Goal: Transaction & Acquisition: Purchase product/service

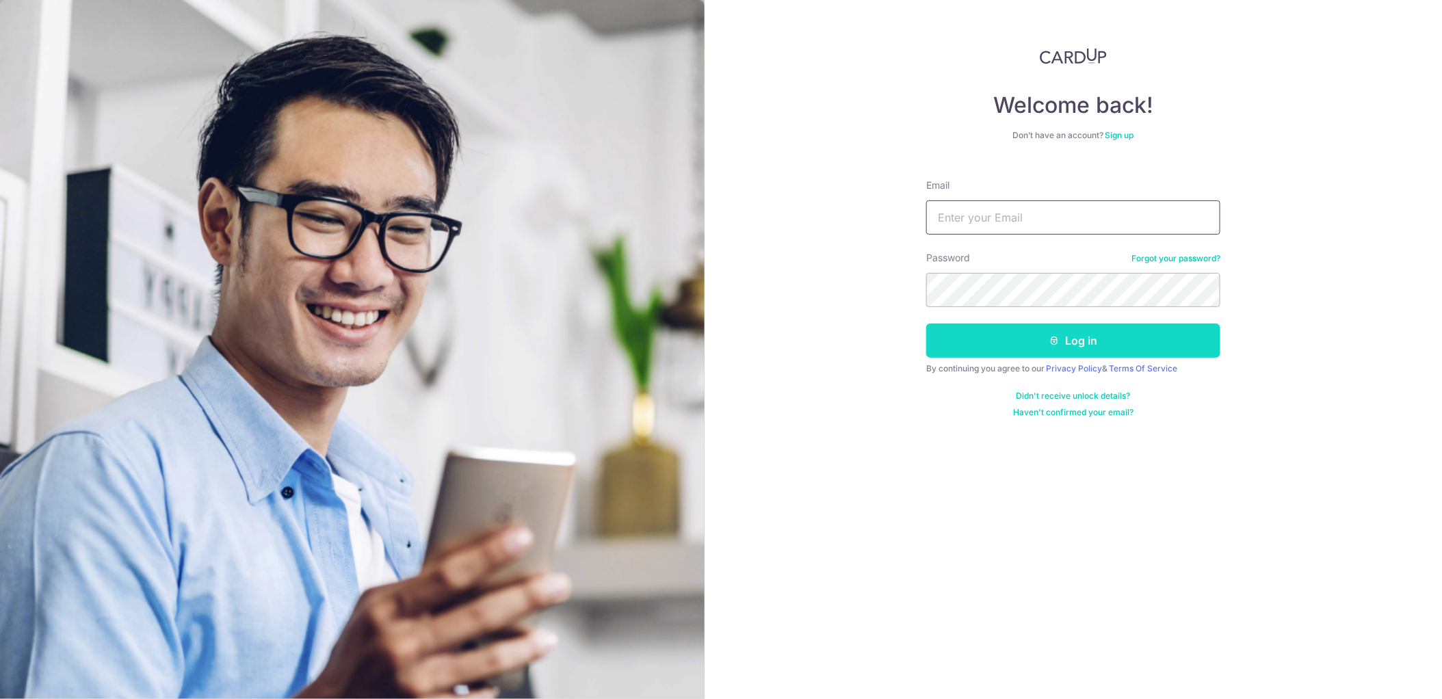
type input "malcolm@kunyi.com.sg"
click at [1008, 347] on button "Log in" at bounding box center [1073, 340] width 294 height 34
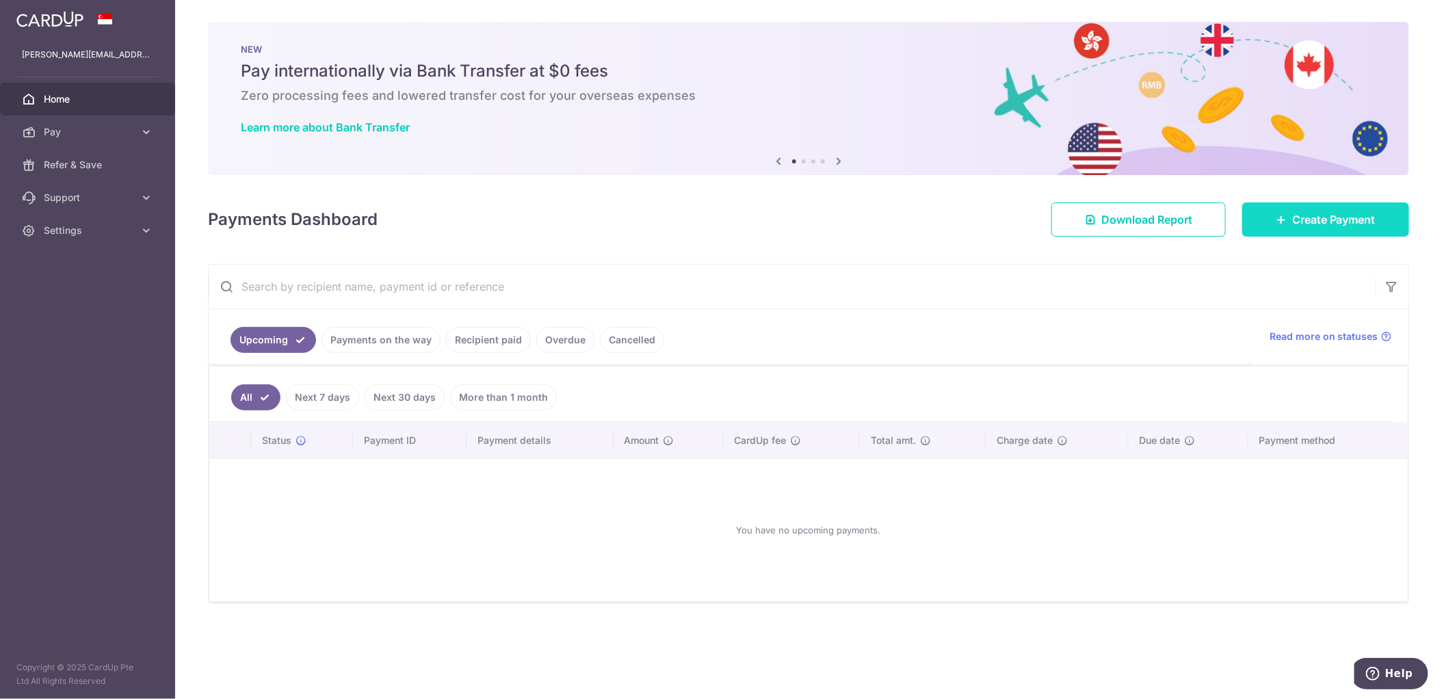
click at [1299, 217] on span "Create Payment" at bounding box center [1333, 219] width 83 height 16
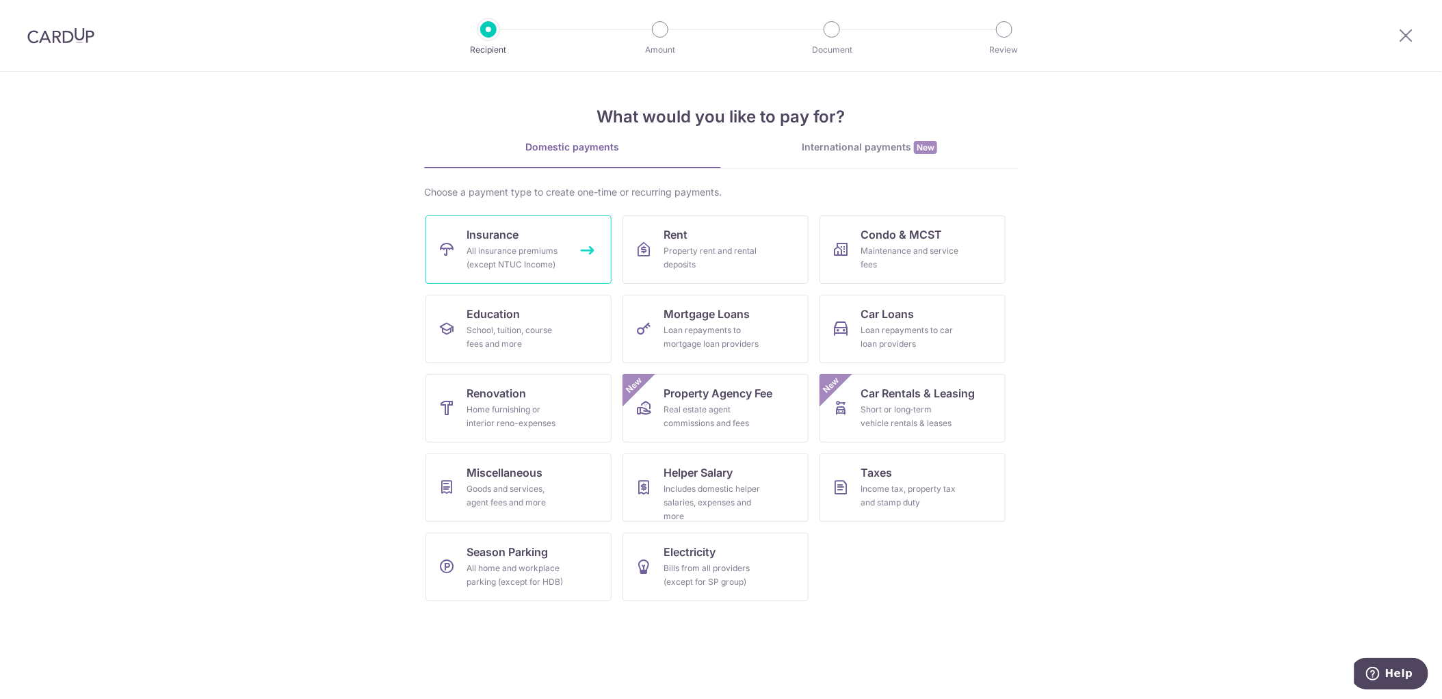
click at [529, 242] on link "Insurance All insurance premiums (except NTUC Income)" at bounding box center [518, 249] width 186 height 68
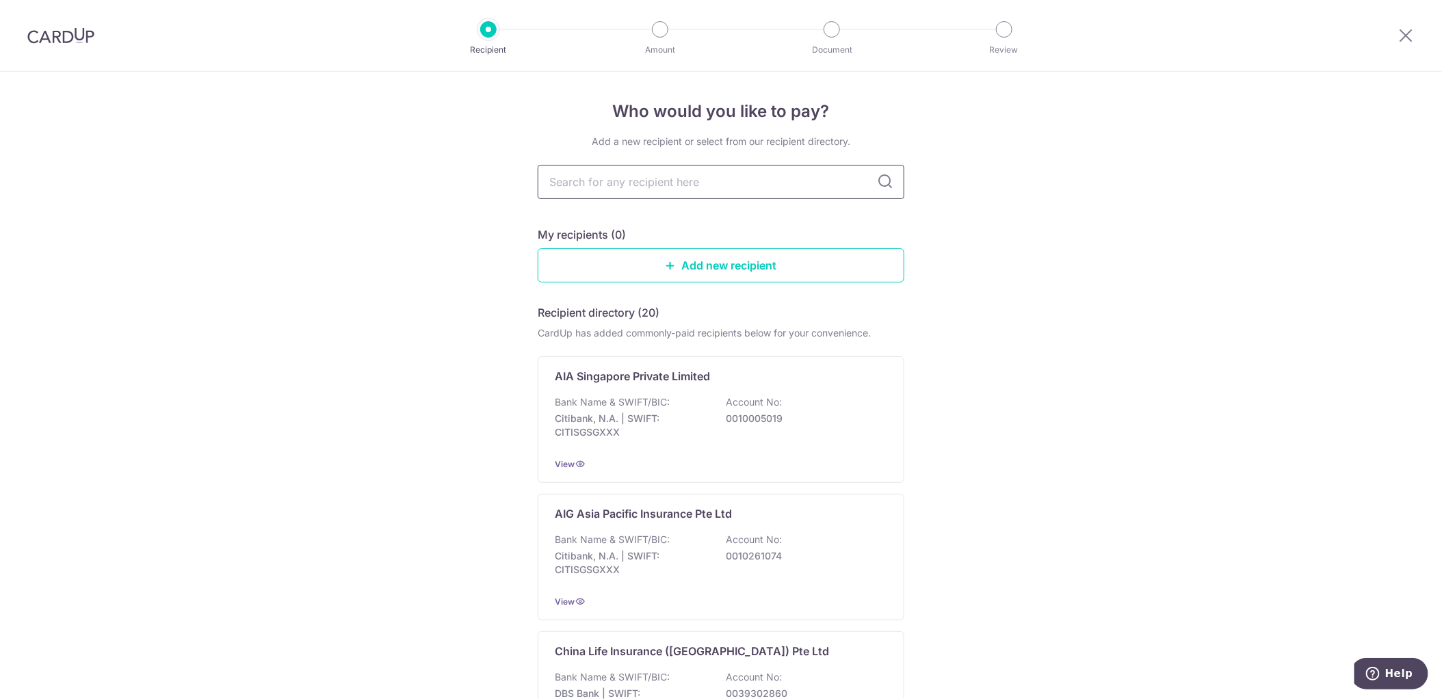
click at [606, 179] on input "text" at bounding box center [720, 182] width 367 height 34
type input "grea"
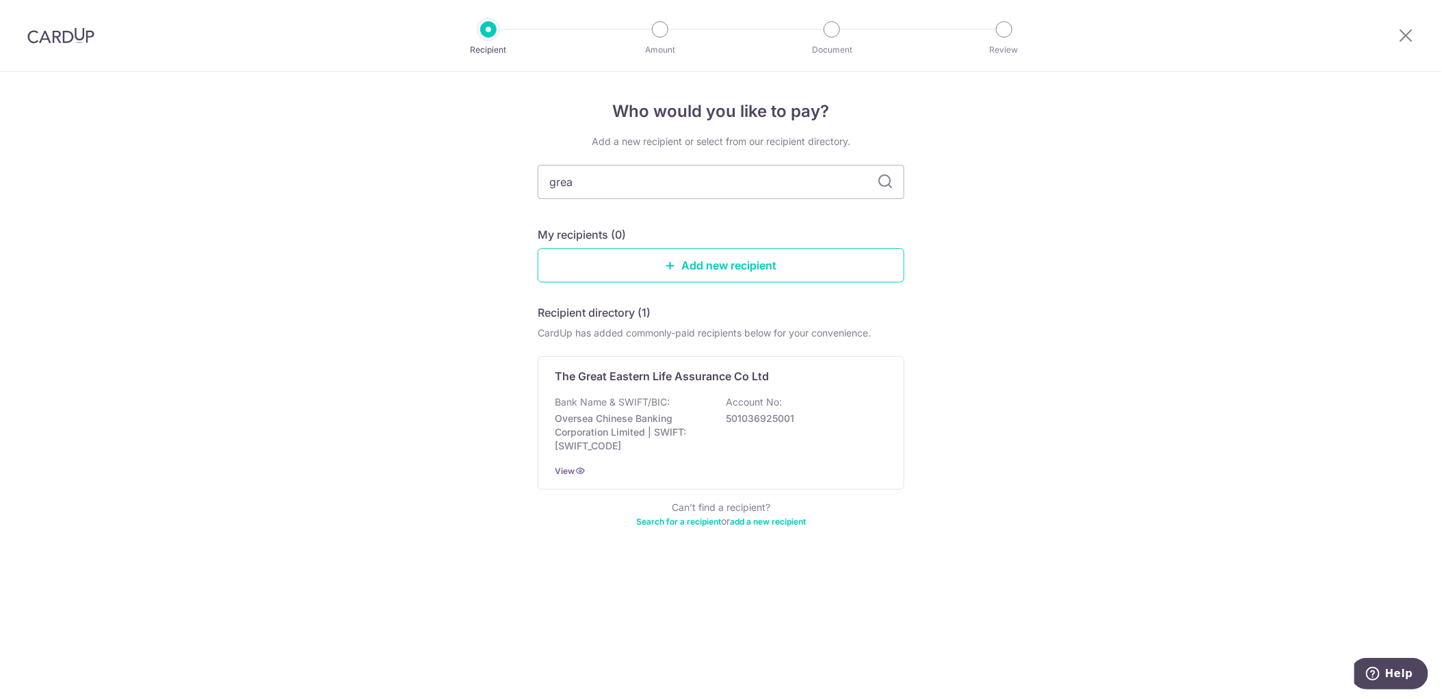
type input "great"
click at [707, 405] on div "Bank Name & SWIFT/BIC: Oversea Chinese Banking Corporation Limited | SWIFT: OCB…" at bounding box center [721, 423] width 332 height 57
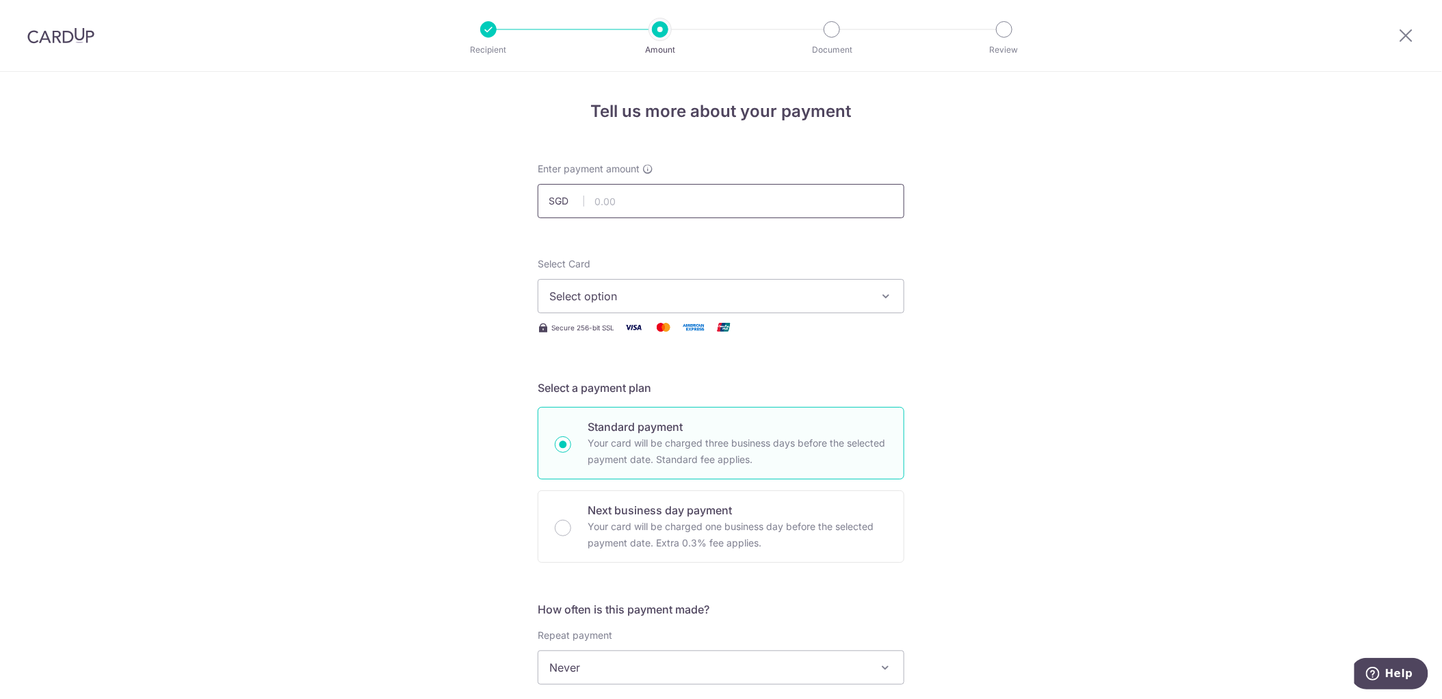
click at [624, 196] on input "text" at bounding box center [720, 201] width 367 height 34
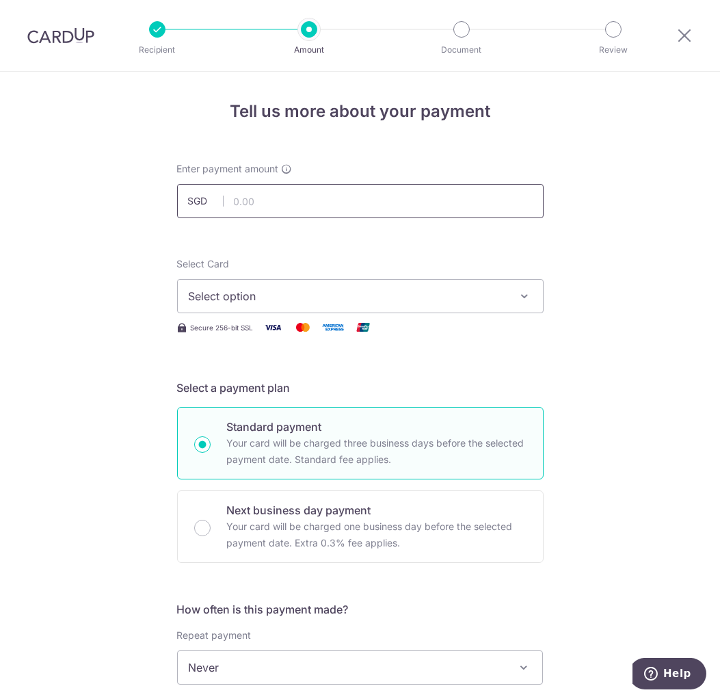
click at [269, 200] on input "text" at bounding box center [360, 201] width 367 height 34
type input "5,999.85"
click at [553, 254] on div "Tell us more about your payment Enter payment amount SGD 5,999.85 5999.85 Selec…" at bounding box center [360, 690] width 720 height 1237
click at [394, 293] on span "Select option" at bounding box center [348, 296] width 319 height 16
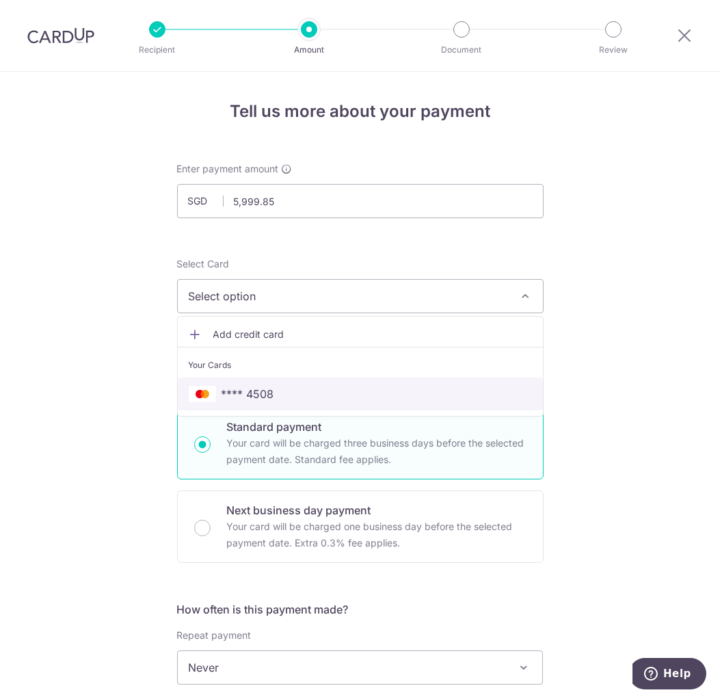
click at [274, 398] on span "**** 4508" at bounding box center [360, 394] width 343 height 16
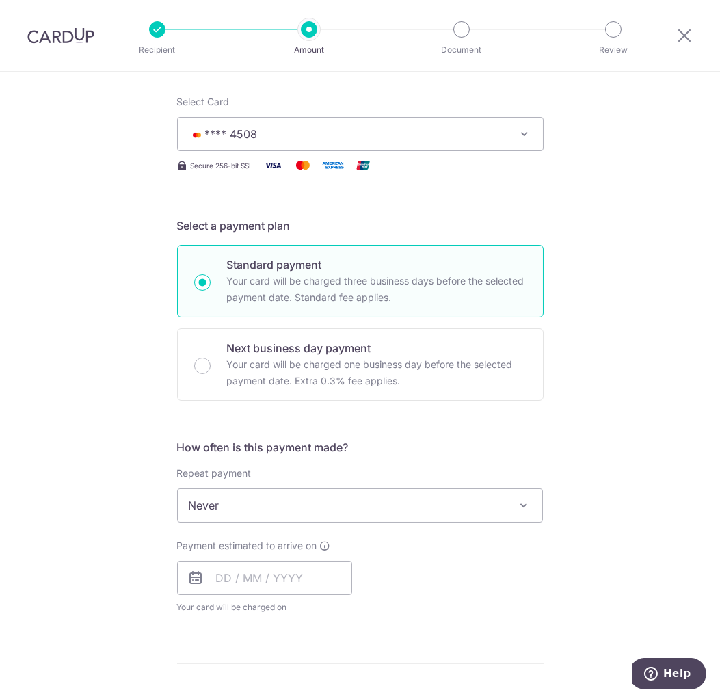
scroll to position [204, 0]
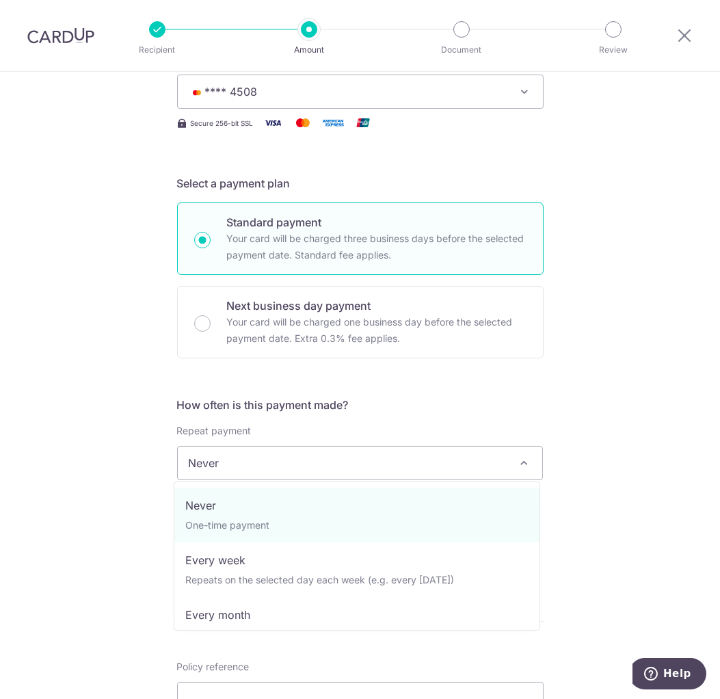
click at [276, 462] on span "Never" at bounding box center [360, 463] width 365 height 33
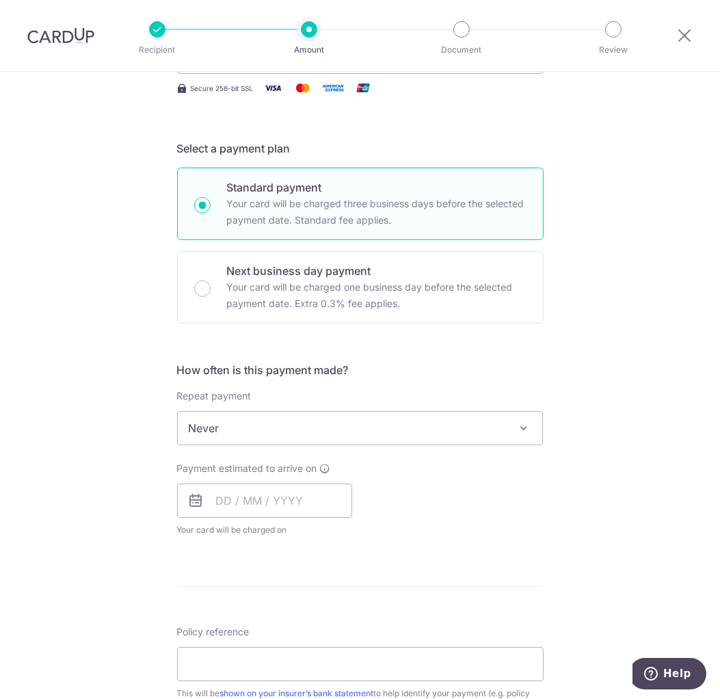
scroll to position [274, 0]
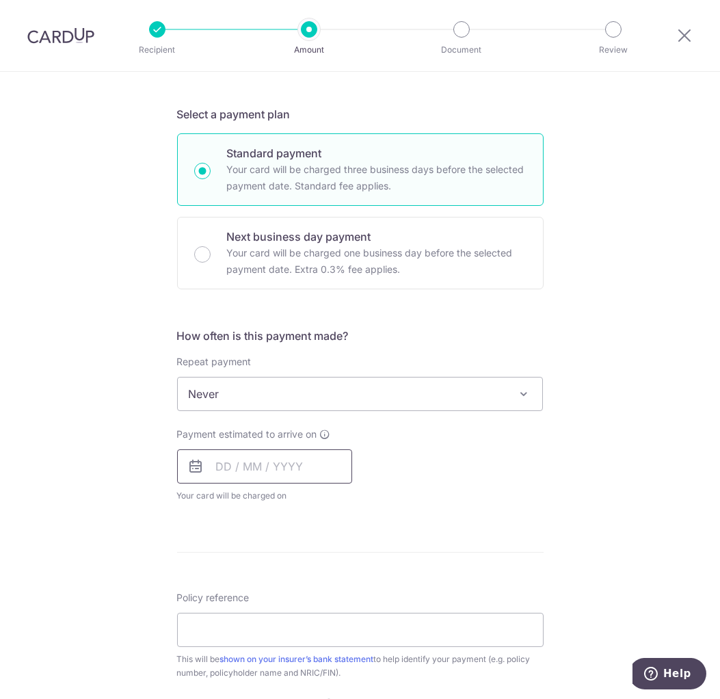
click at [222, 473] on input "text" at bounding box center [264, 466] width 175 height 34
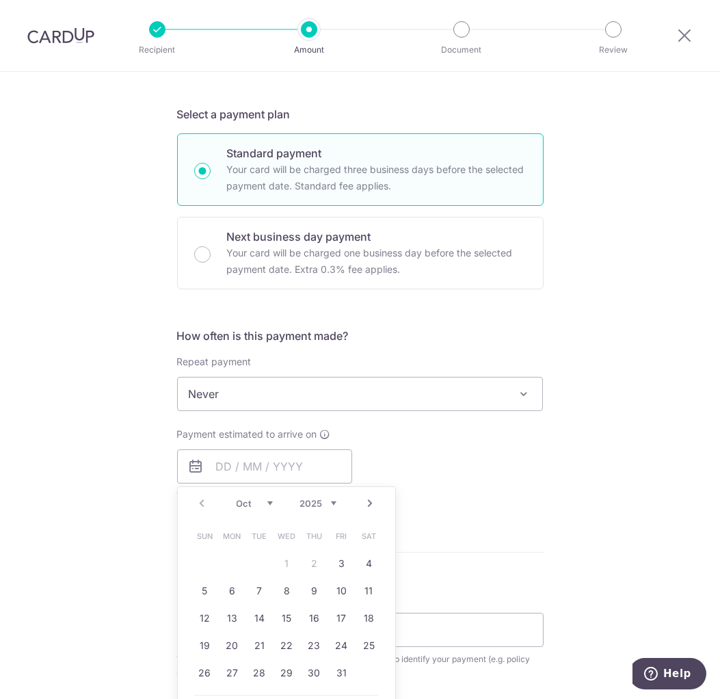
click at [520, 505] on div "How often is this payment made? Repeat payment Never Every week Every month Eve…" at bounding box center [360, 421] width 367 height 186
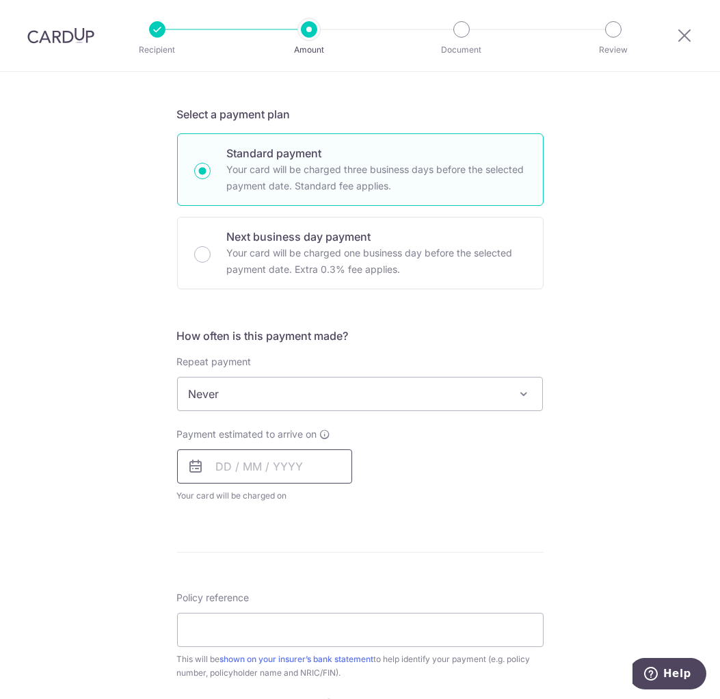
click at [256, 462] on input "text" at bounding box center [264, 466] width 175 height 34
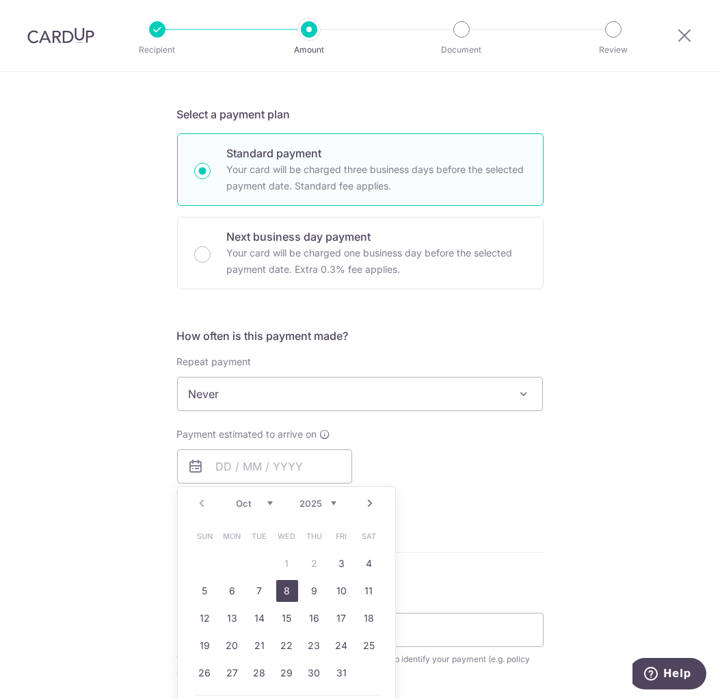
click at [281, 591] on link "8" at bounding box center [287, 591] width 22 height 22
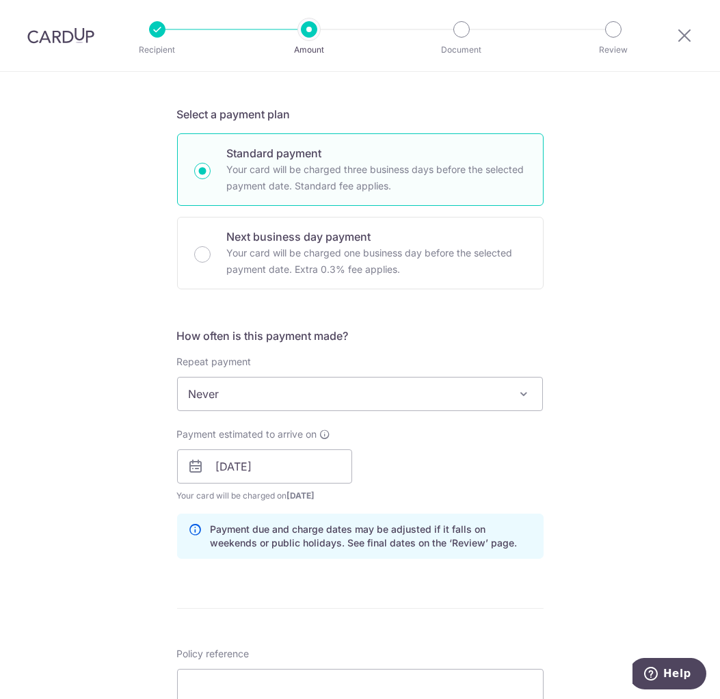
click at [570, 475] on div "Tell us more about your payment Enter payment amount SGD 5,999.85 5999.85 Selec…" at bounding box center [360, 444] width 720 height 1293
click at [295, 465] on input "08/10/2025" at bounding box center [264, 466] width 175 height 34
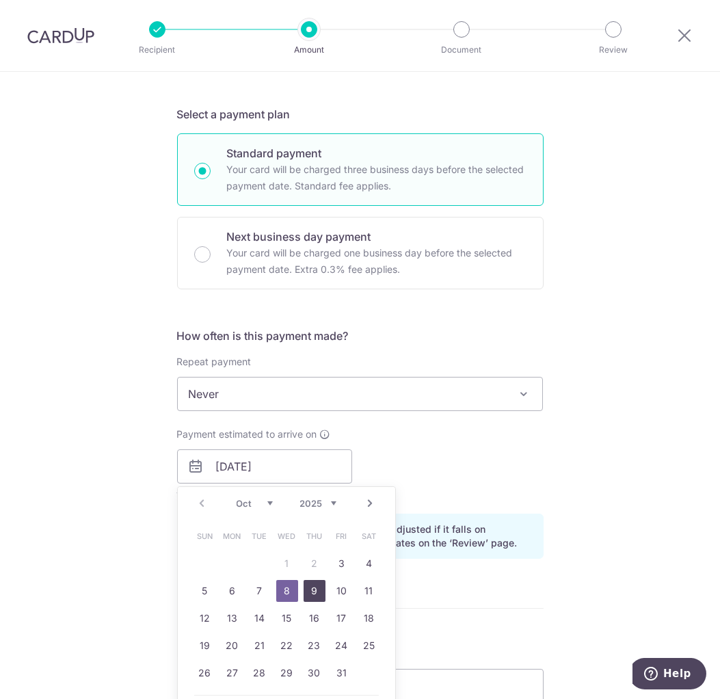
click at [314, 586] on link "9" at bounding box center [315, 591] width 22 height 22
type input "[DATE]"
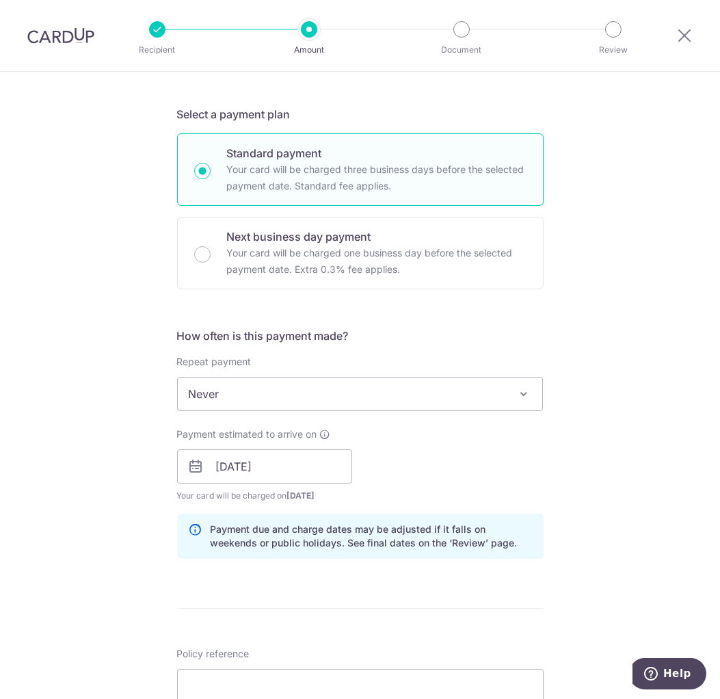
click at [462, 466] on div "Payment estimated to arrive on 09/10/2025 Prev Next Oct Nov Dec 2025 2026 2027 …" at bounding box center [360, 464] width 383 height 75
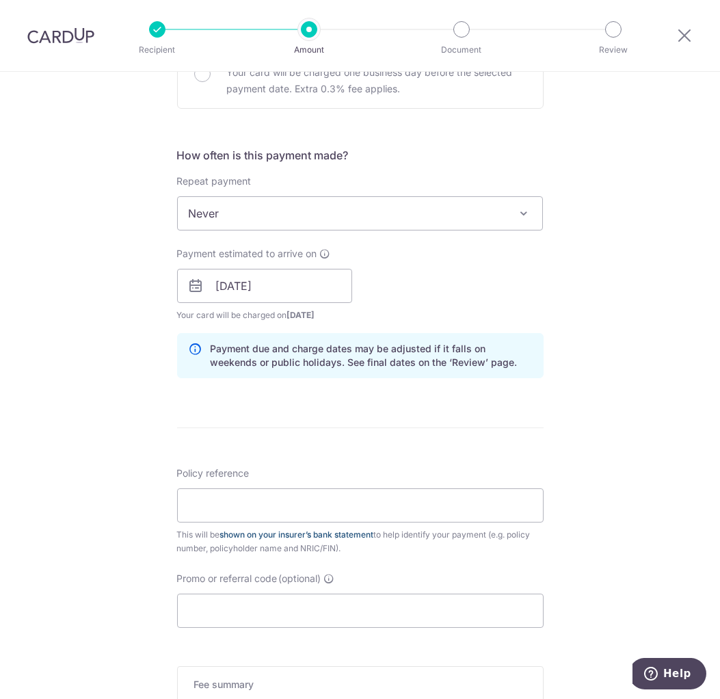
scroll to position [478, 0]
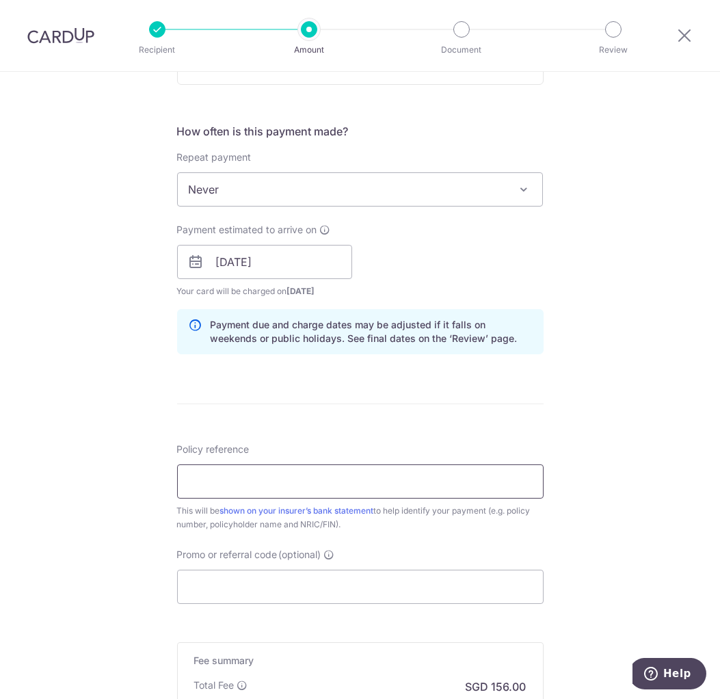
click at [266, 485] on input "Policy reference" at bounding box center [360, 481] width 367 height 34
type input "0251404904"
click at [354, 583] on input "Promo or referral code (optional)" at bounding box center [360, 587] width 367 height 34
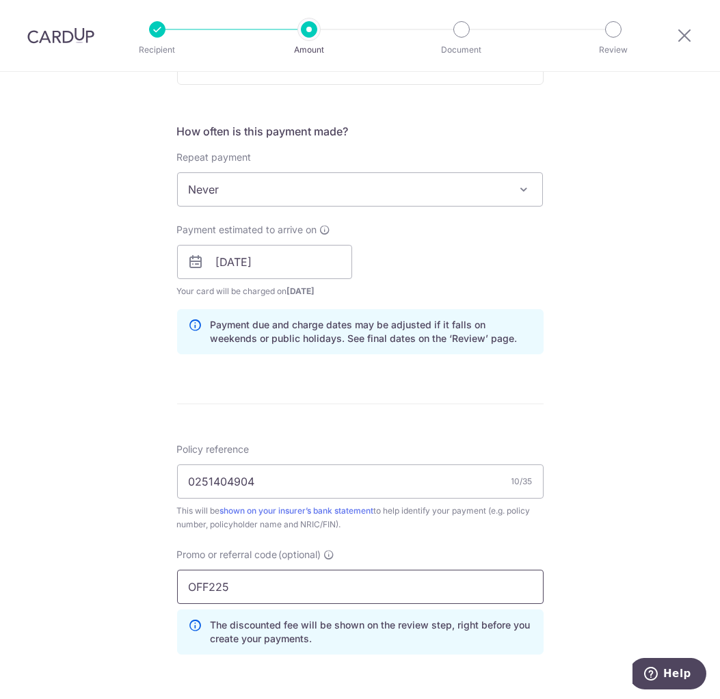
type input "OFF225"
click at [620, 589] on div "Tell us more about your payment Enter payment amount SGD 5,999.85 5999.85 Selec…" at bounding box center [360, 271] width 720 height 1355
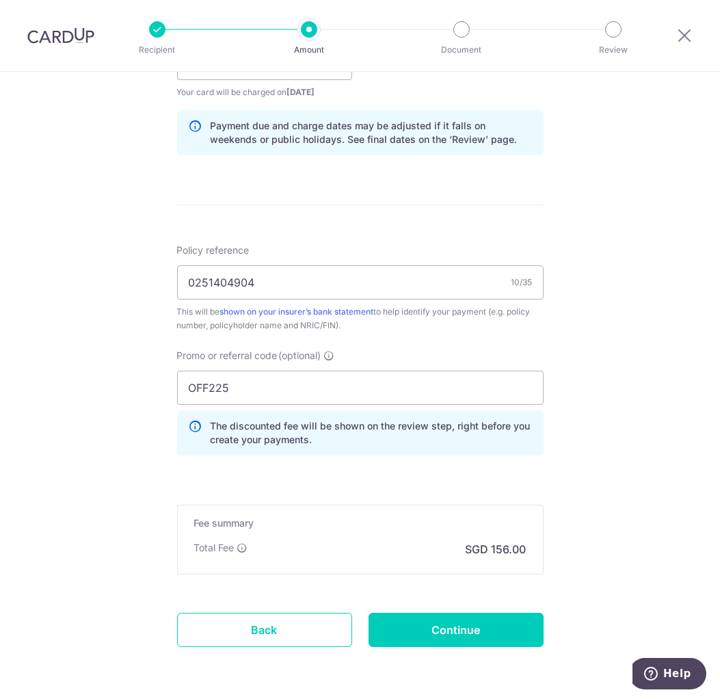
scroll to position [684, 0]
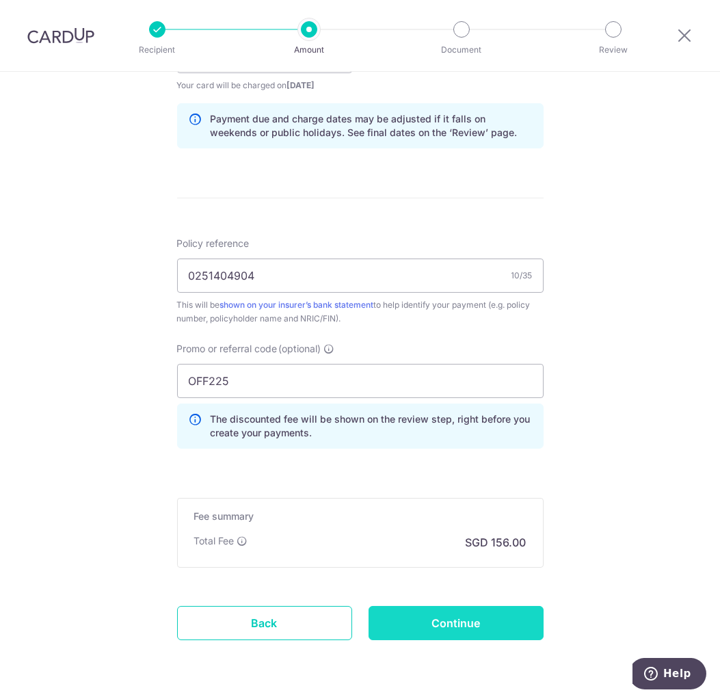
click at [401, 618] on input "Continue" at bounding box center [456, 623] width 175 height 34
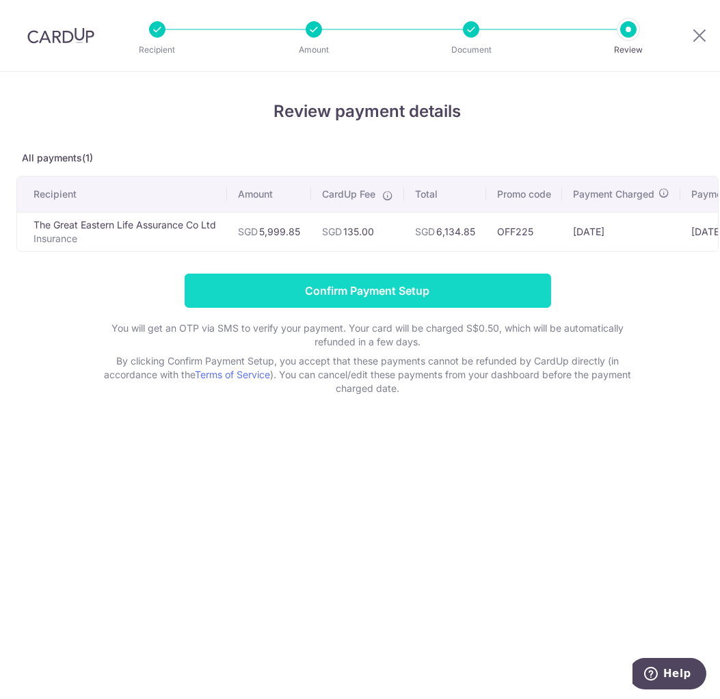
click at [508, 297] on input "Confirm Payment Setup" at bounding box center [368, 291] width 367 height 34
